Goal: Task Accomplishment & Management: Manage account settings

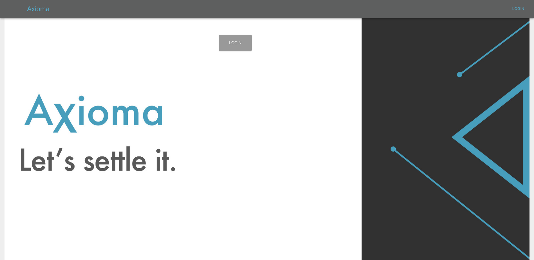
click at [244, 46] on link "Login" at bounding box center [235, 43] width 33 height 16
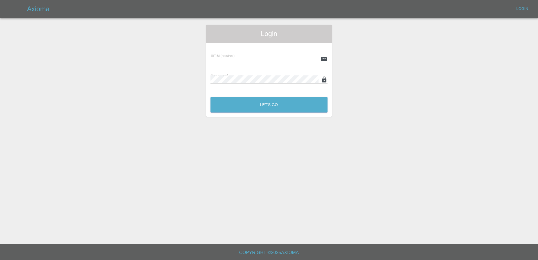
click at [235, 56] on input "text" at bounding box center [265, 59] width 108 height 8
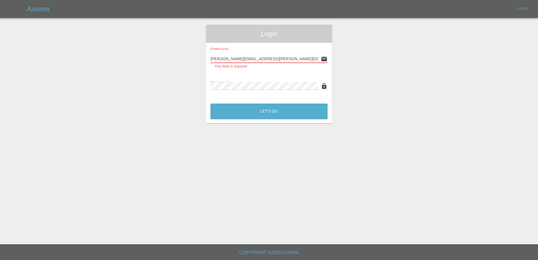
type input "[PERSON_NAME][EMAIL_ADDRESS][PERSON_NAME][DOMAIN_NAME]"
click at [255, 84] on div "Email (required) [PERSON_NAME][EMAIL_ADDRESS][PERSON_NAME][DOMAIN_NAME] This fi…" at bounding box center [269, 71] width 126 height 57
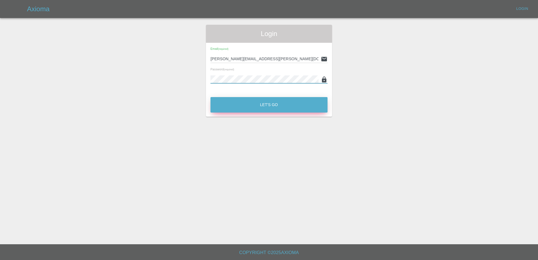
click at [266, 106] on button "Let's Go" at bounding box center [269, 104] width 117 height 15
